Goal: Task Accomplishment & Management: Manage account settings

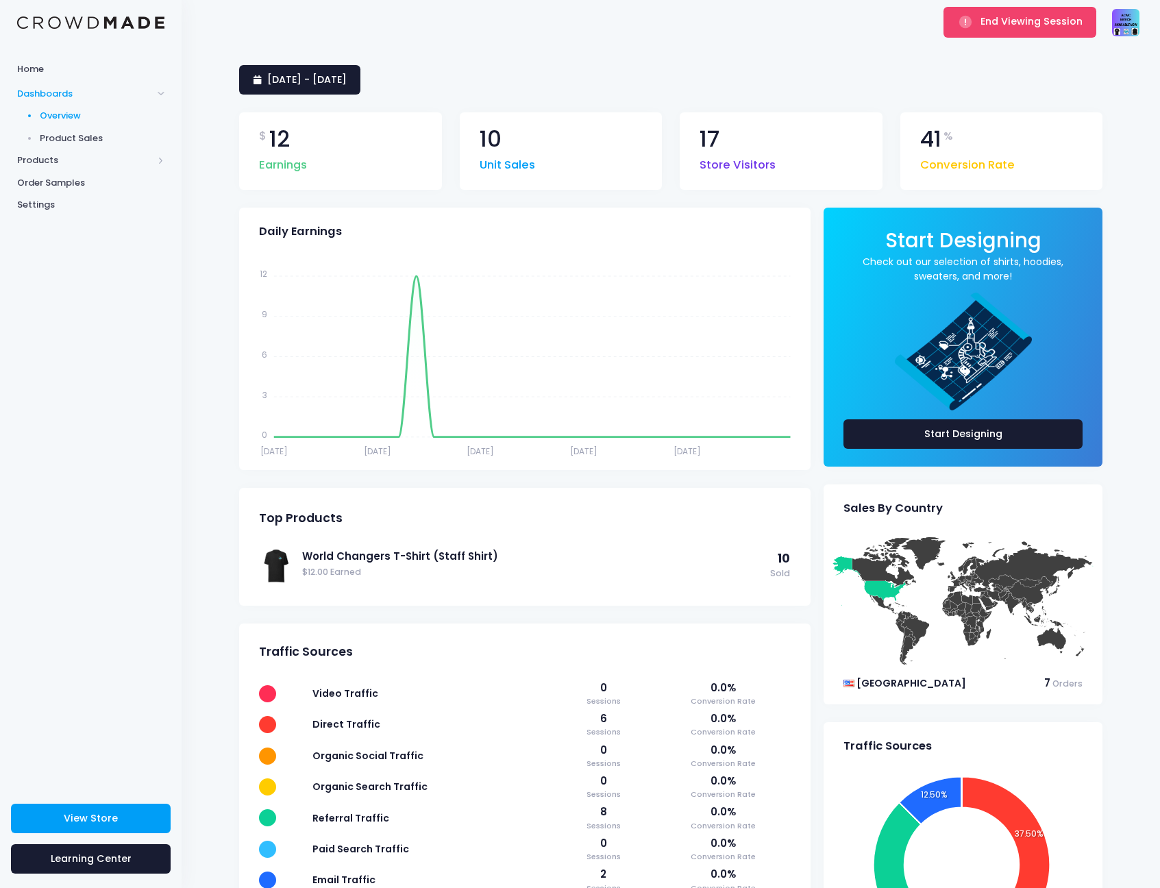
click at [159, 265] on div "Home Dashboards Overview Product Sales Products Product Builder Product Editor …" at bounding box center [91, 419] width 182 height 726
click at [1132, 16] on img at bounding box center [1125, 22] width 27 height 27
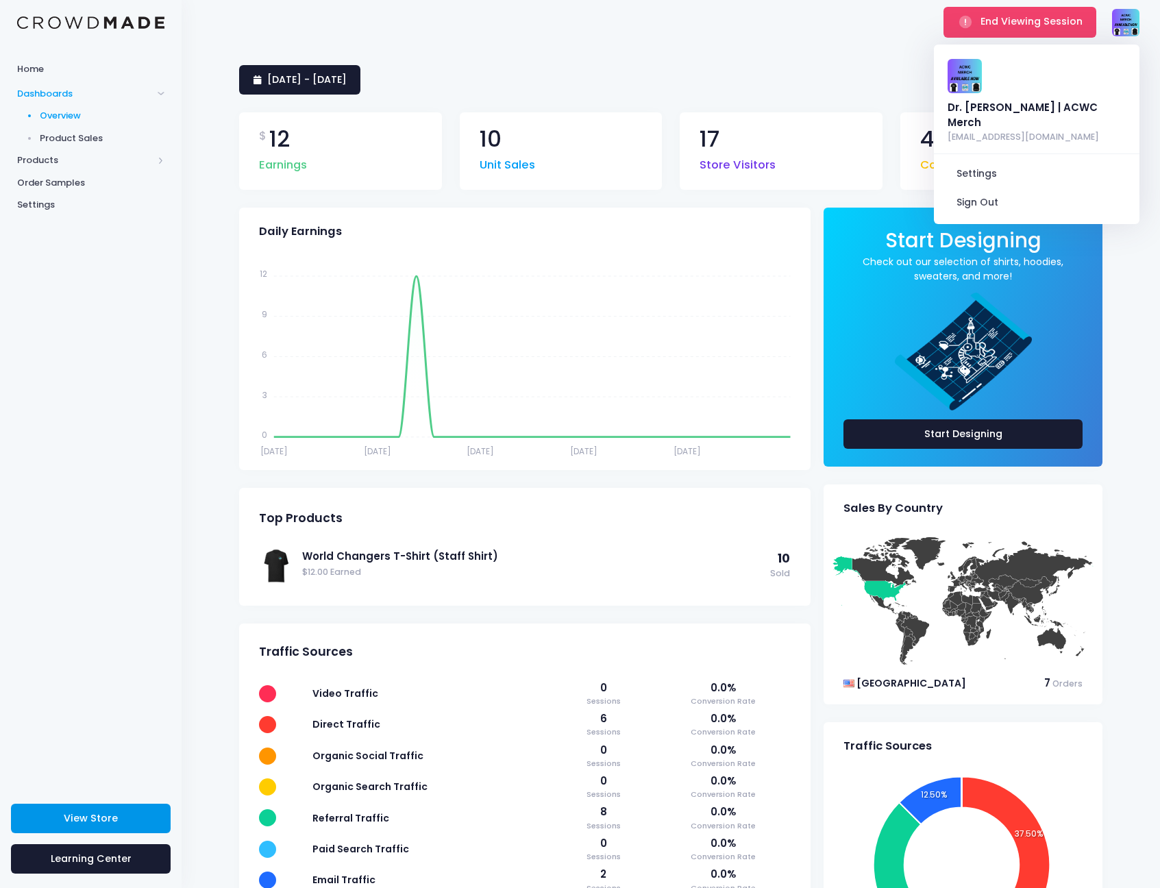
click at [65, 813] on span "View Store" at bounding box center [91, 819] width 54 height 14
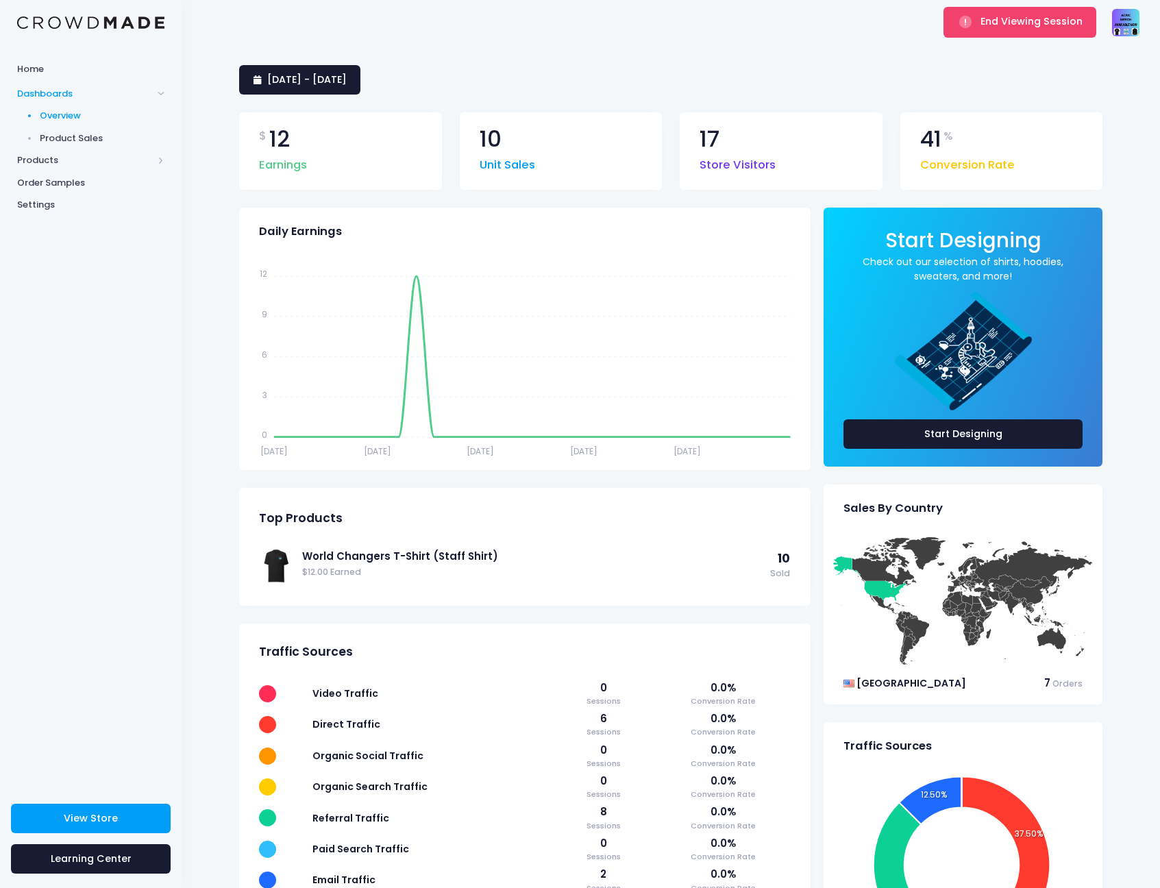
click at [1127, 27] on img at bounding box center [1125, 22] width 27 height 27
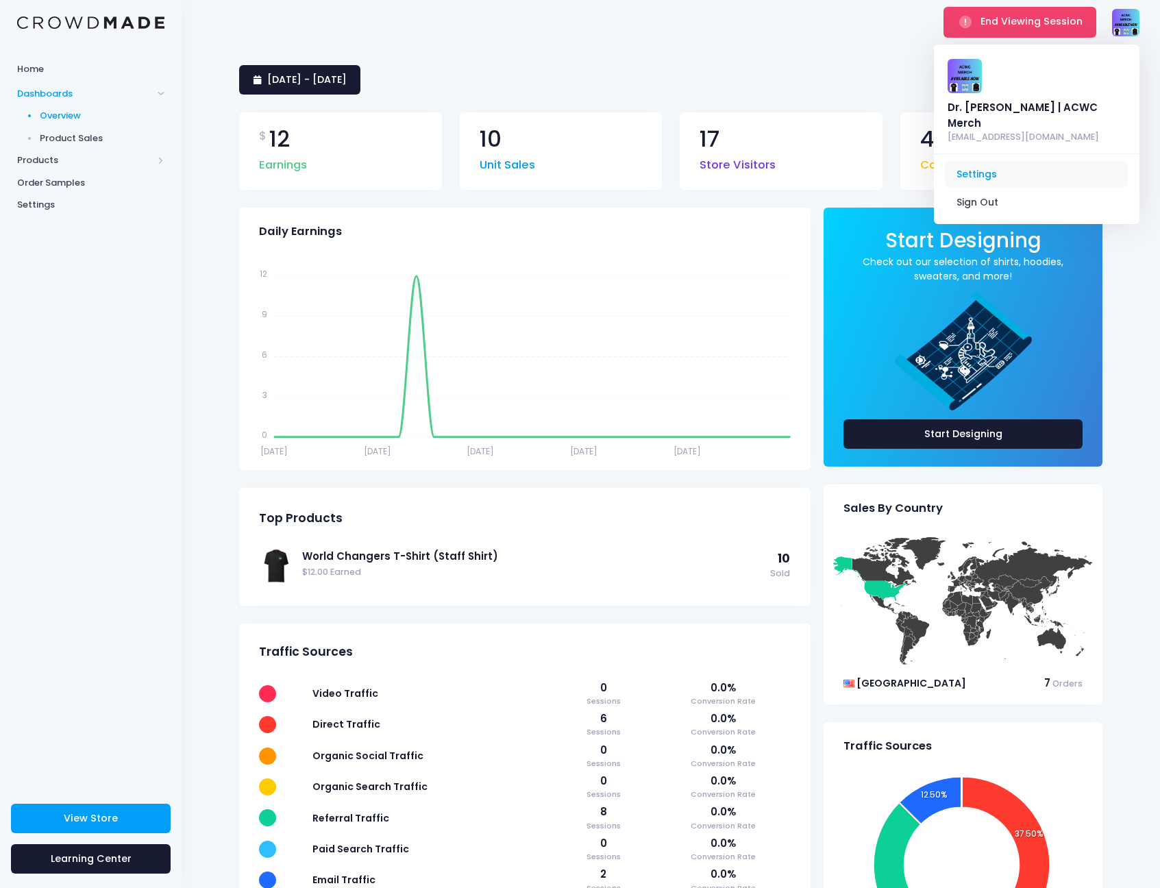
click at [1016, 161] on link "Settings" at bounding box center [1037, 174] width 184 height 26
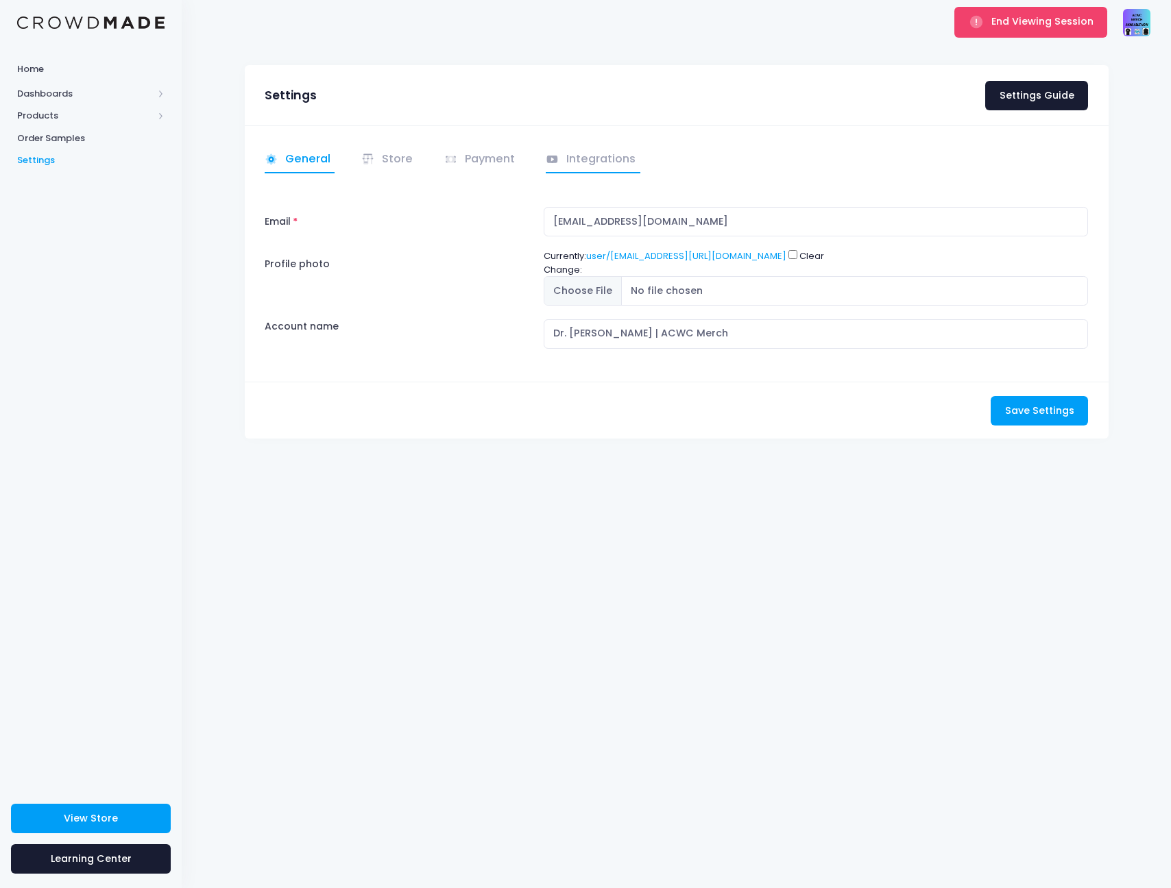
click at [588, 149] on link "Integrations" at bounding box center [593, 160] width 95 height 27
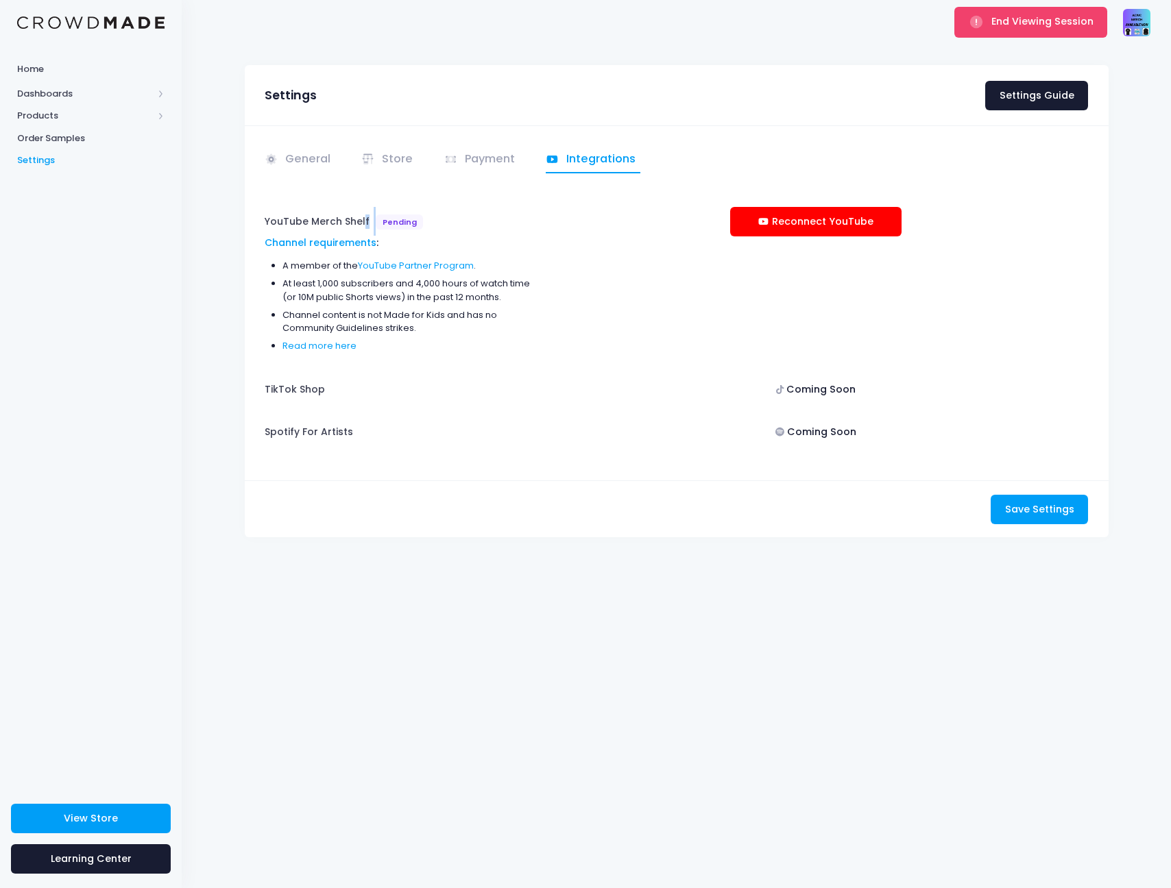
drag, startPoint x: 419, startPoint y: 219, endPoint x: 363, endPoint y: 220, distance: 56.9
click at [363, 220] on div "YouTube Merch Shelf Pending Channel requirements : A member of the YouTube Part…" at bounding box center [397, 284] width 279 height 155
click at [783, 97] on div "Settings Settings Guide" at bounding box center [677, 95] width 864 height 60
click at [1019, 21] on span "End Viewing Session" at bounding box center [1042, 21] width 102 height 14
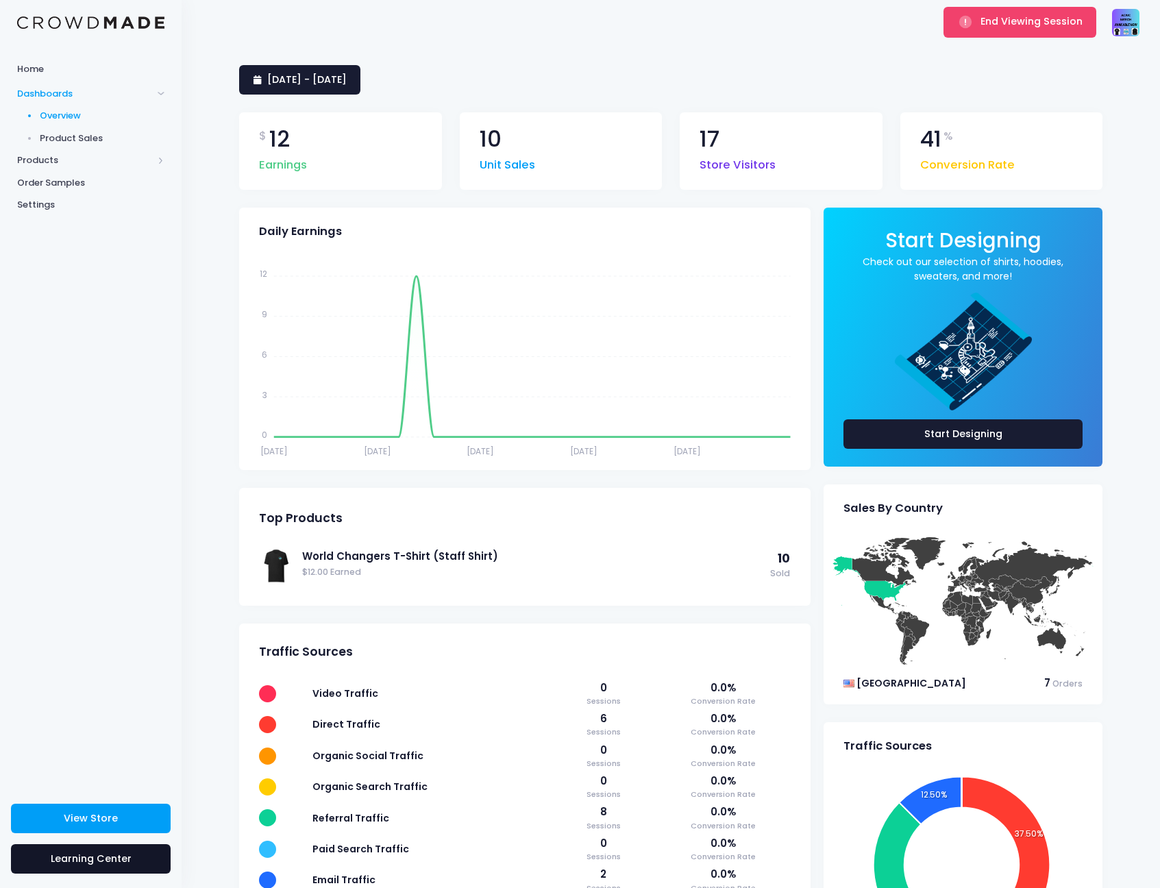
click at [124, 860] on span "Learning Center" at bounding box center [91, 859] width 81 height 14
